Goal: Transaction & Acquisition: Purchase product/service

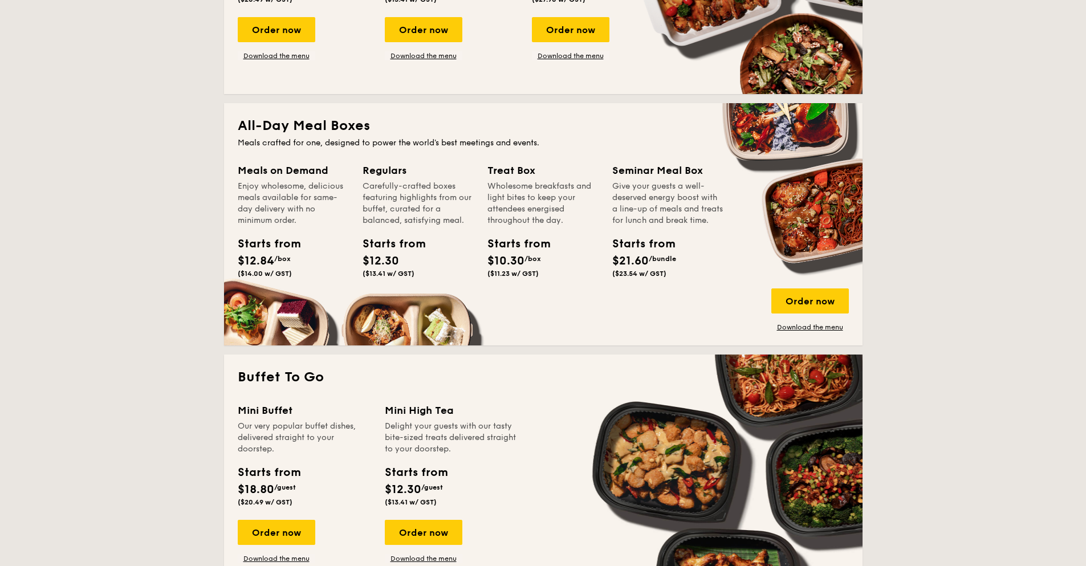
scroll to position [266, 0]
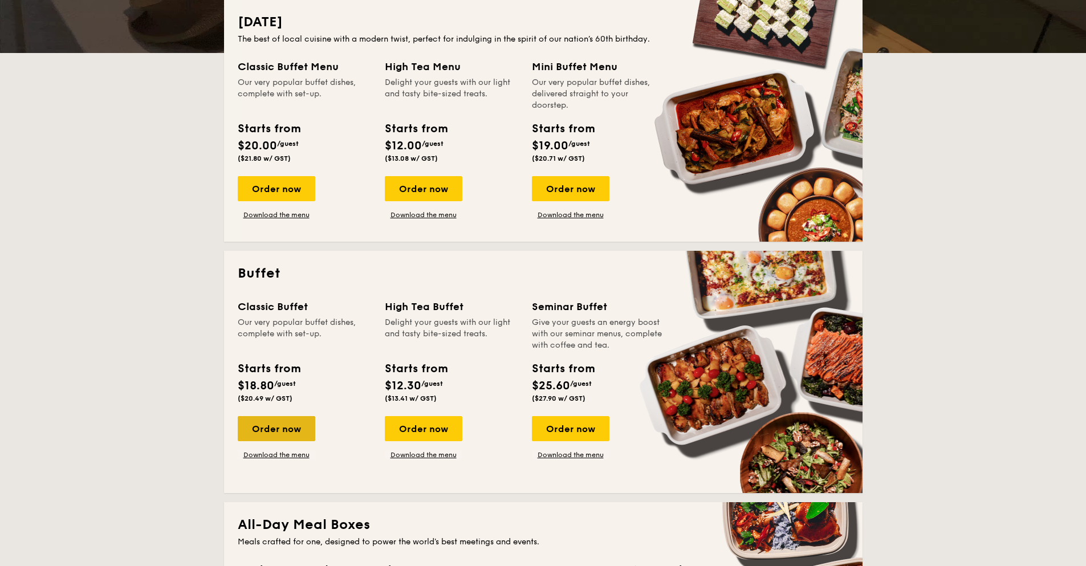
click at [285, 430] on div "Order now" at bounding box center [277, 428] width 78 height 25
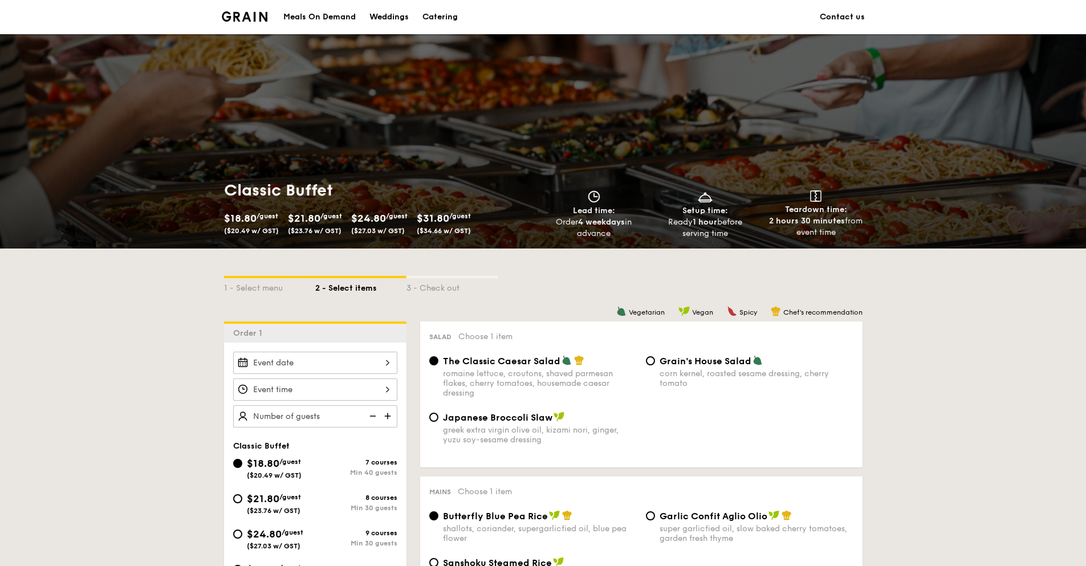
scroll to position [133, 0]
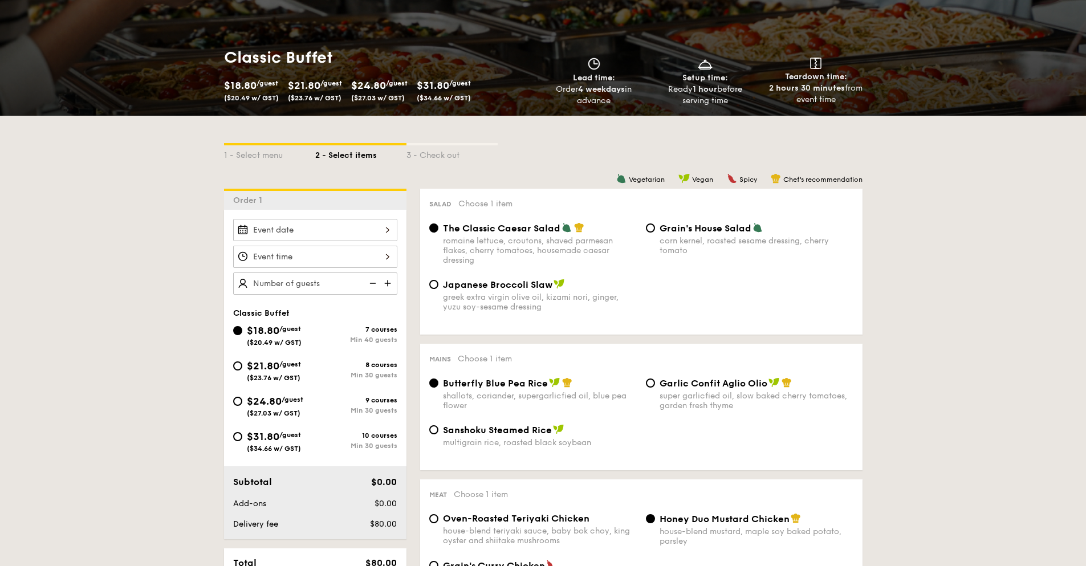
click at [256, 437] on span "$31.80" at bounding box center [263, 436] width 32 height 13
click at [242, 437] on input "$31.80 /guest ($34.66 w/ GST) 10 courses Min 30 guests" at bounding box center [237, 436] width 9 height 9
radio input "true"
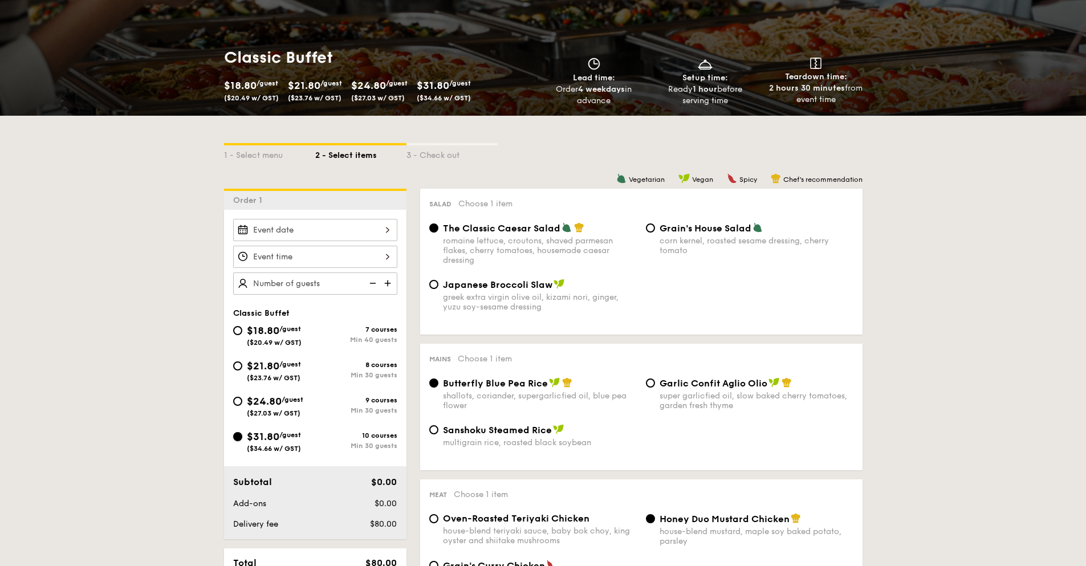
radio input "true"
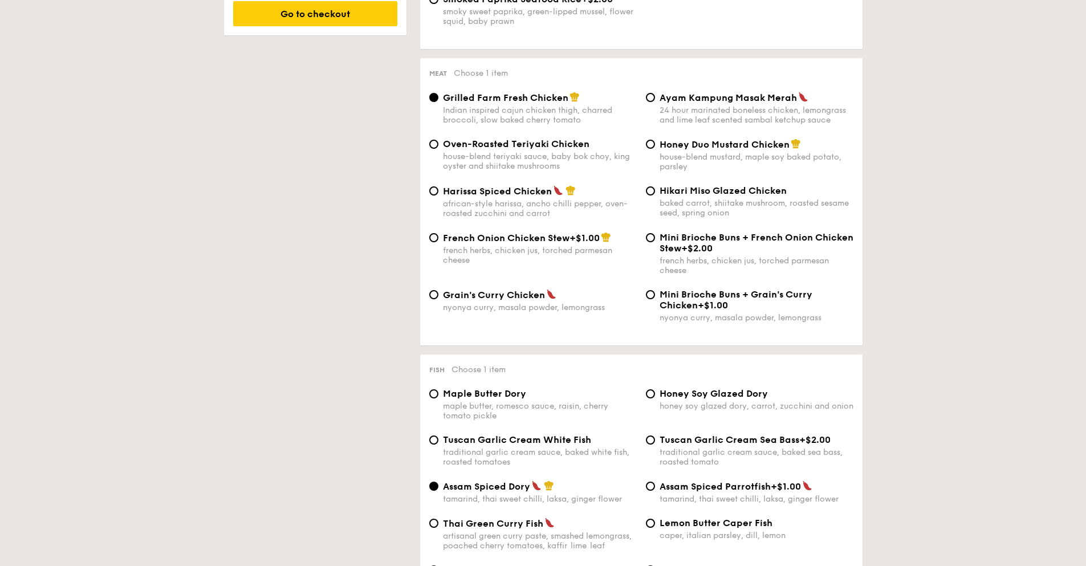
scroll to position [931, 0]
